Goal: Information Seeking & Learning: Learn about a topic

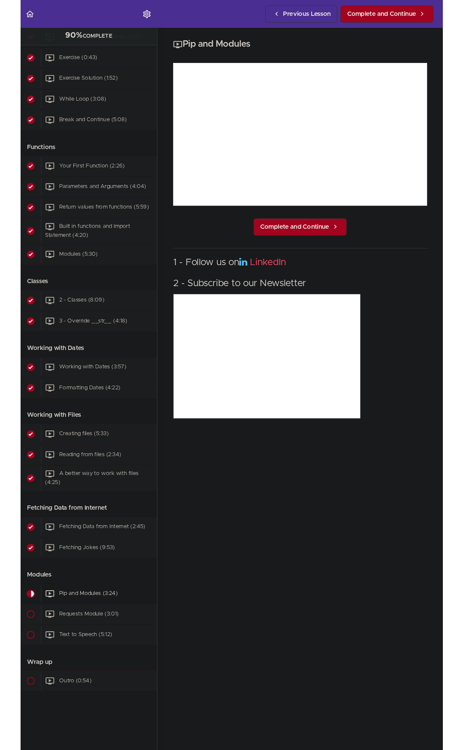
scroll to position [927, 0]
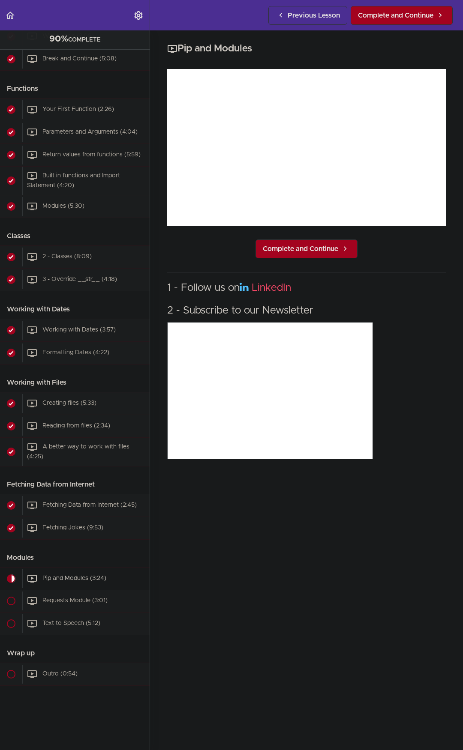
click at [255, 608] on div "Pip and Modules Complete and Continue 1 - Follow us on LinkedIn 2 - Subscribe t…" at bounding box center [306, 390] width 313 height 720
click at [99, 399] on div "Creating files (5:33)" at bounding box center [85, 403] width 127 height 19
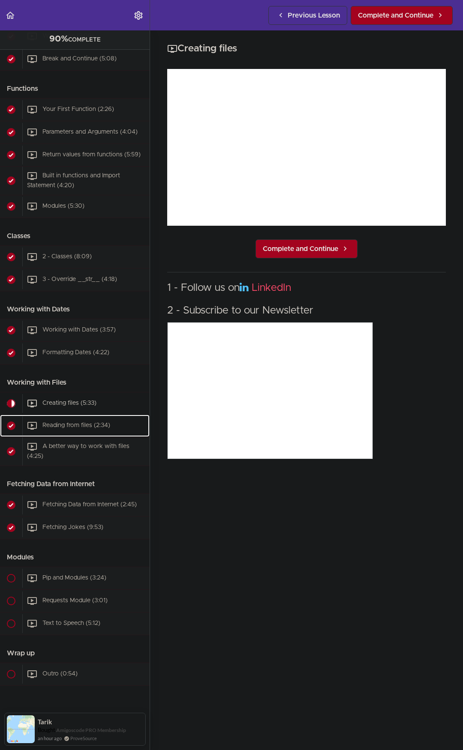
click at [60, 417] on div "Reading from files (2:34)" at bounding box center [85, 426] width 127 height 19
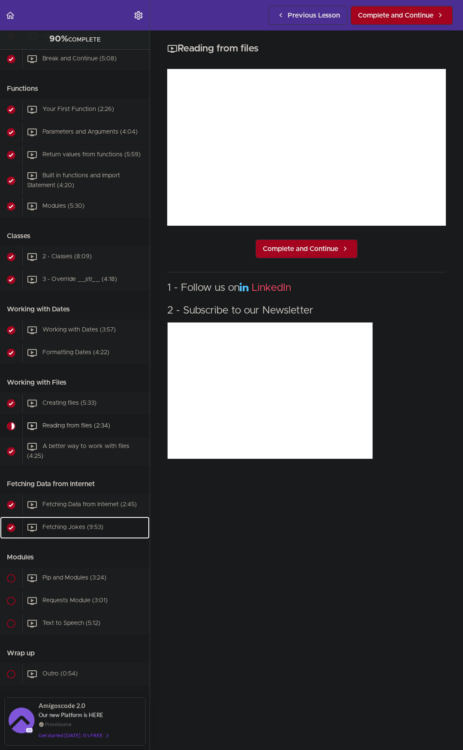
click at [79, 525] on span "Fetching Jokes (9:53)" at bounding box center [72, 528] width 61 height 6
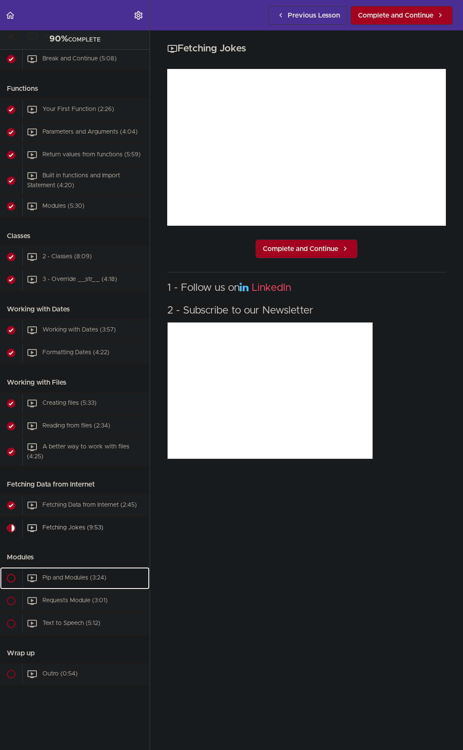
click at [88, 575] on span "Pip and Modules (3:24)" at bounding box center [74, 578] width 64 height 6
click at [62, 576] on span "Pip and Modules (3:24)" at bounding box center [74, 579] width 64 height 6
